Goal: Obtain resource: Download file/media

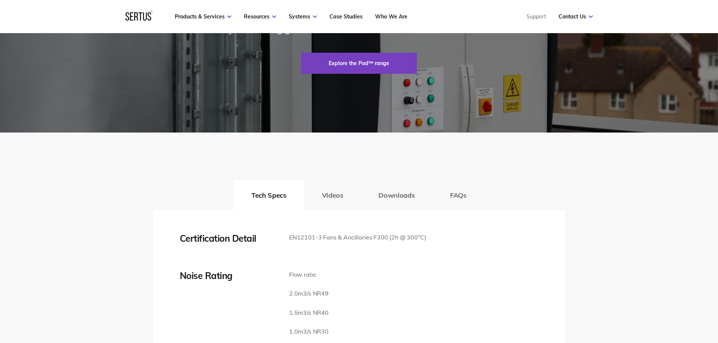
scroll to position [1131, 0]
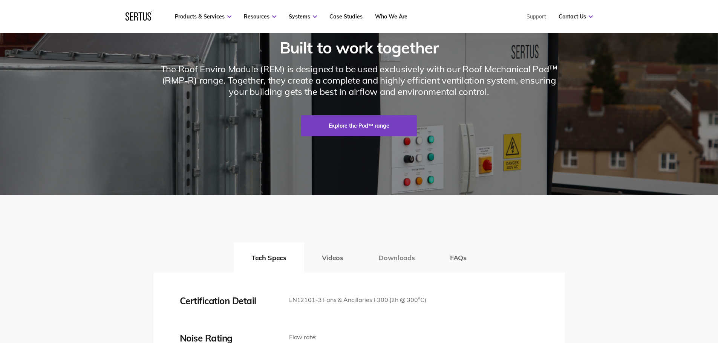
click at [400, 273] on button "Downloads" at bounding box center [397, 258] width 72 height 30
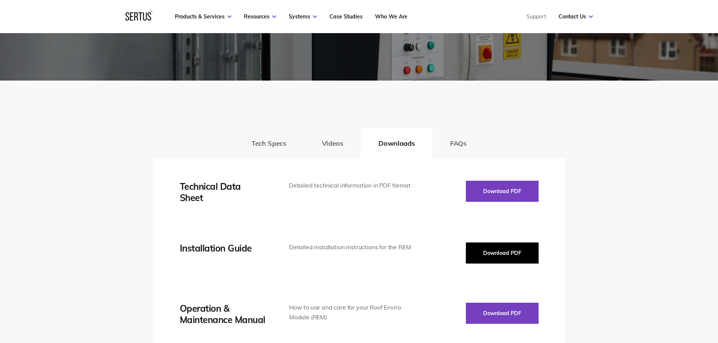
scroll to position [1319, 0]
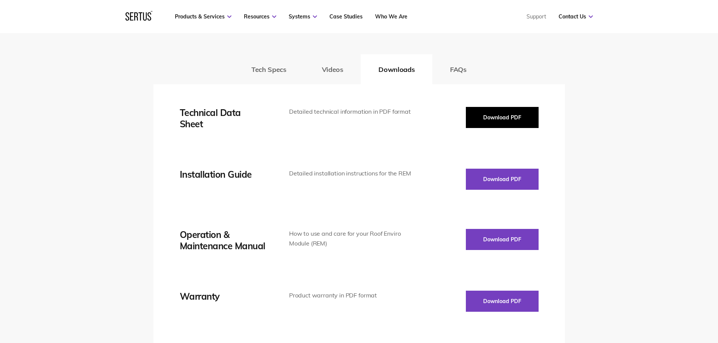
click at [508, 128] on button "Download PDF" at bounding box center [502, 117] width 73 height 21
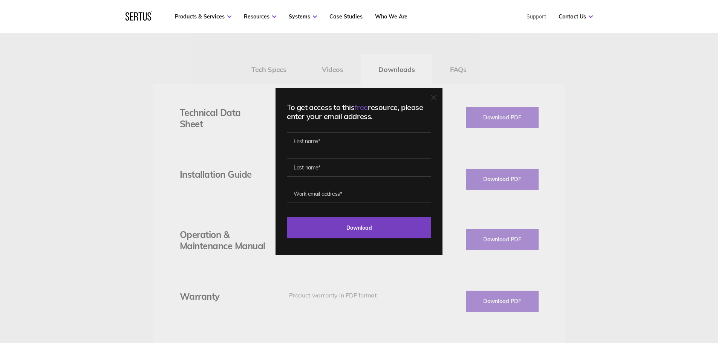
click at [469, 103] on div "To get access to this free resource, please enter your email address. Last Down…" at bounding box center [359, 171] width 718 height 343
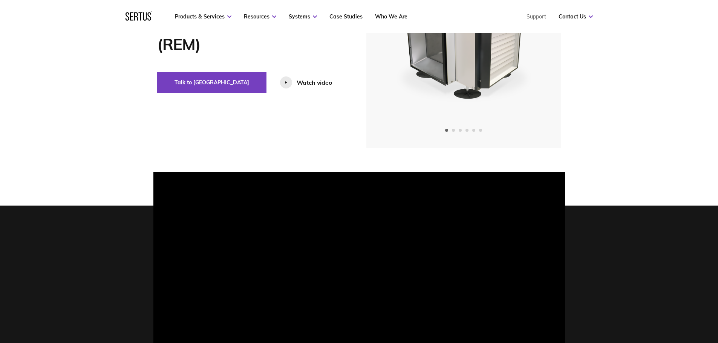
scroll to position [0, 0]
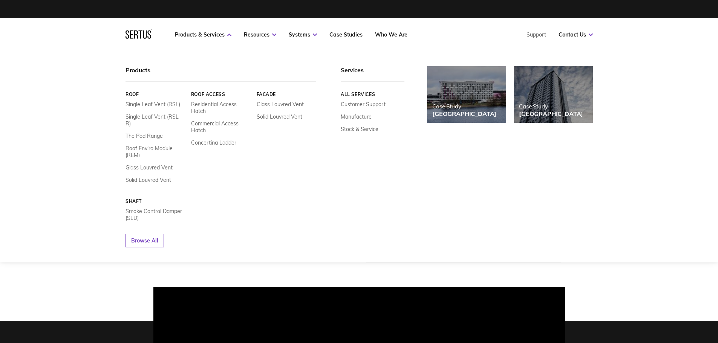
click at [132, 93] on link "Roof" at bounding box center [155, 95] width 60 height 6
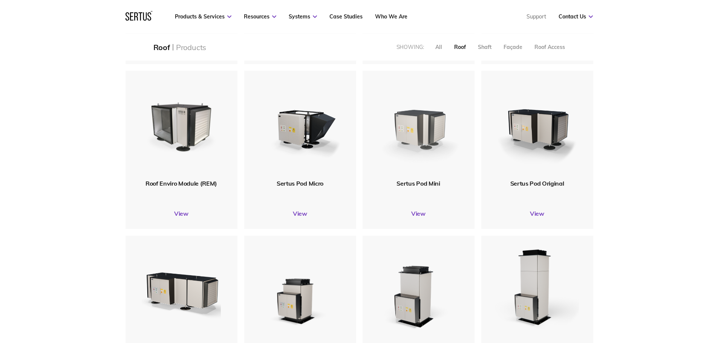
scroll to position [264, 0]
